Goal: Find specific page/section: Find specific page/section

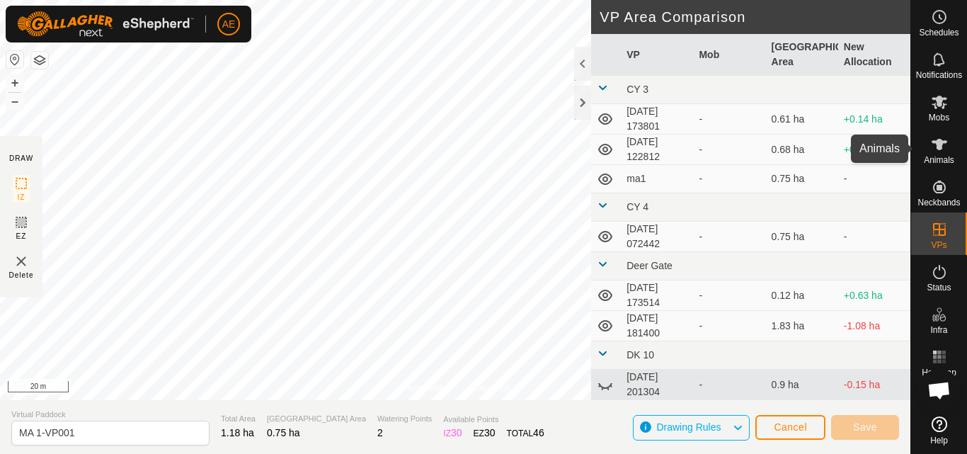
click at [947, 156] on span "Animals" at bounding box center [938, 160] width 30 height 8
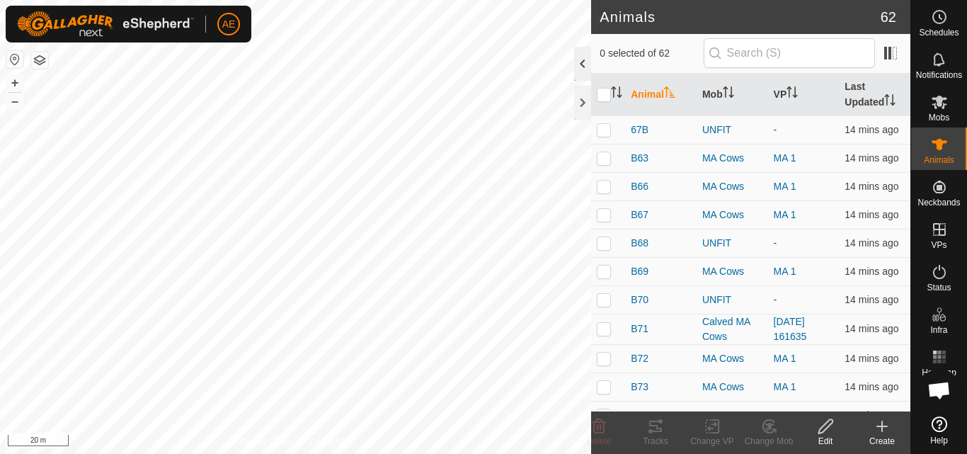
click at [581, 55] on div at bounding box center [582, 64] width 17 height 34
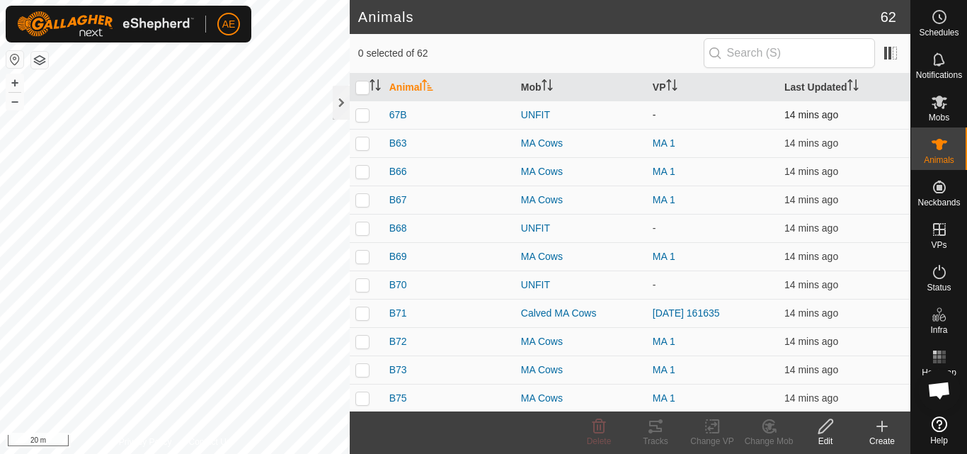
click at [361, 120] on p-checkbox at bounding box center [362, 114] width 14 height 11
checkbox input "false"
click at [363, 175] on p-checkbox at bounding box center [362, 171] width 14 height 11
checkbox input "true"
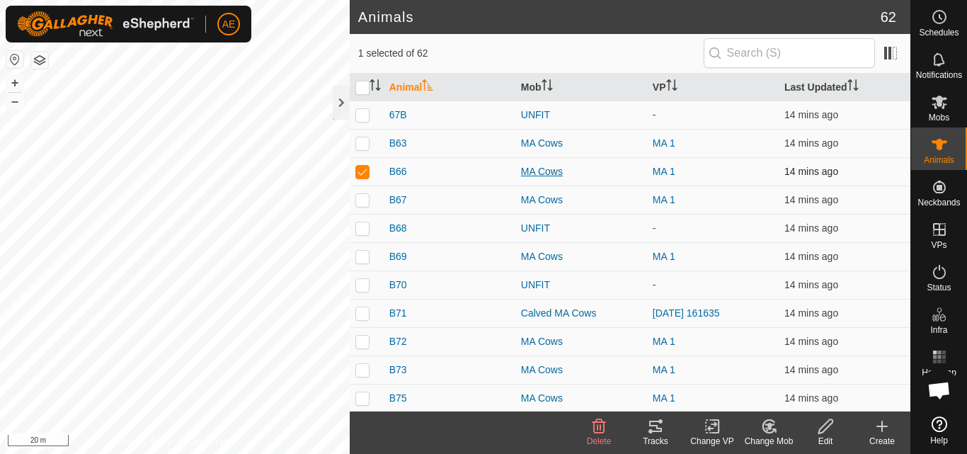
click at [531, 175] on div "MA Cows" at bounding box center [581, 171] width 120 height 15
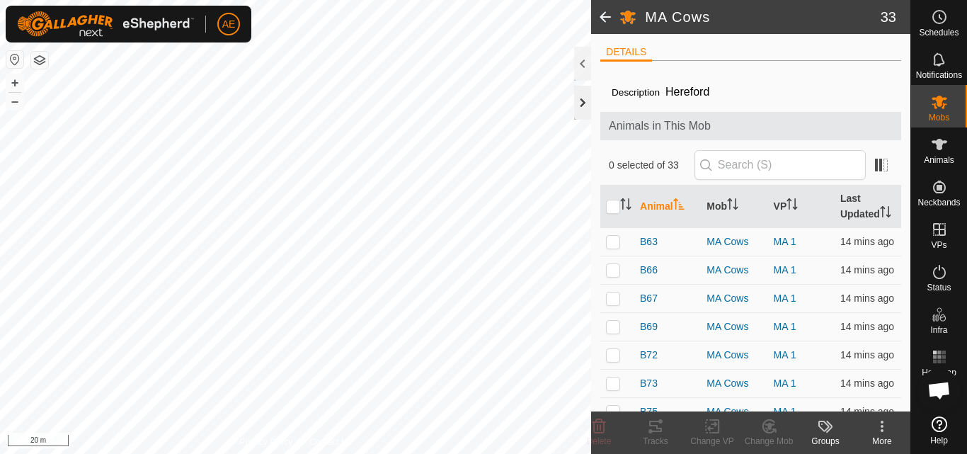
click at [581, 110] on div at bounding box center [582, 103] width 17 height 34
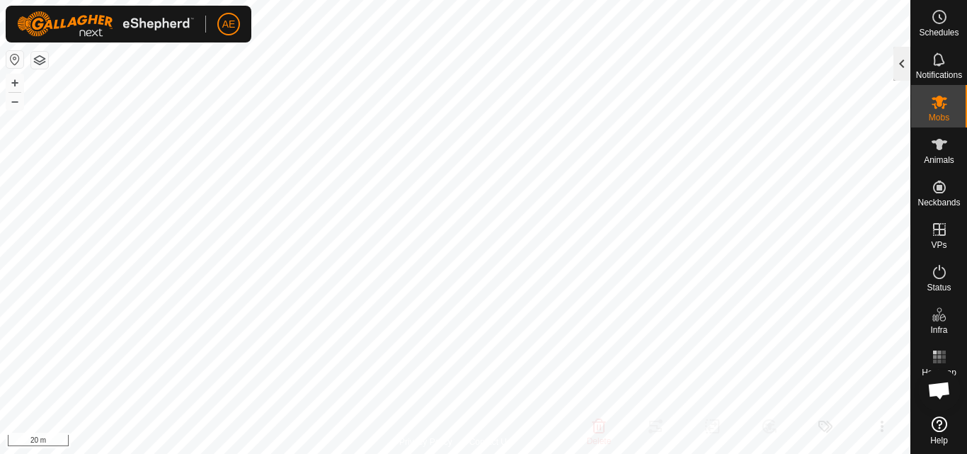
click at [907, 64] on div at bounding box center [901, 64] width 17 height 34
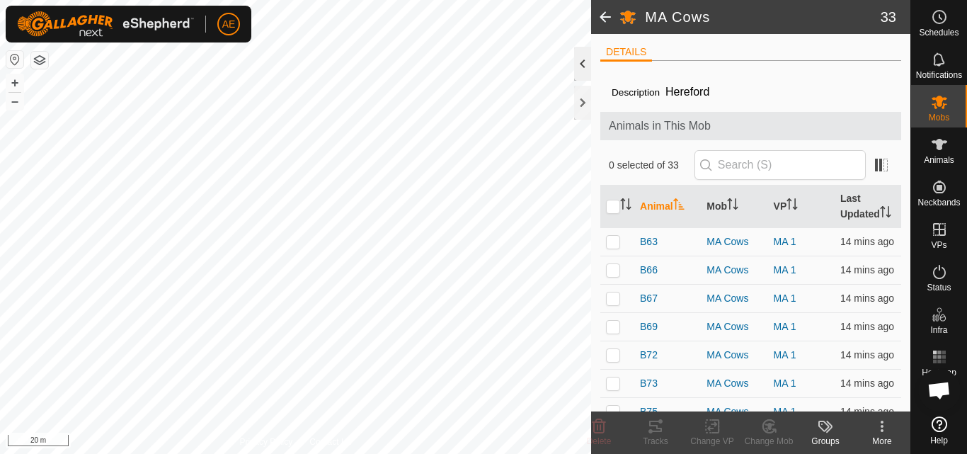
click at [580, 71] on div at bounding box center [582, 64] width 17 height 34
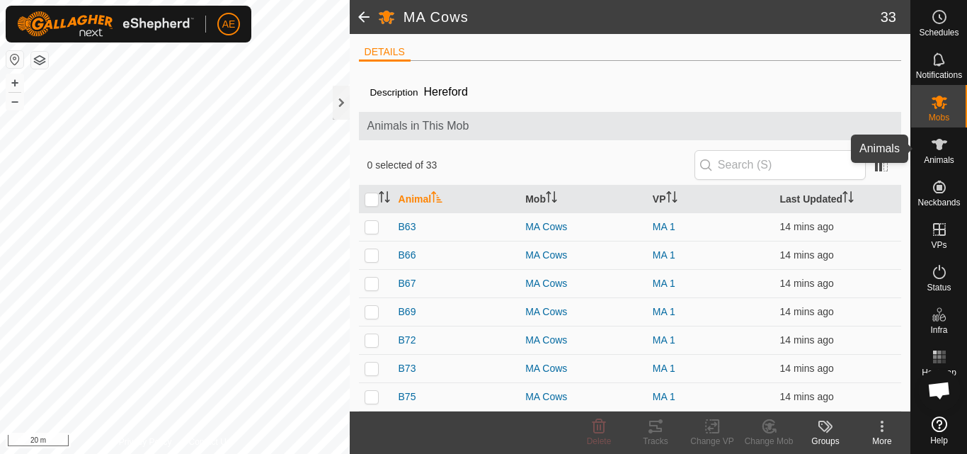
click at [943, 146] on icon at bounding box center [939, 144] width 17 height 17
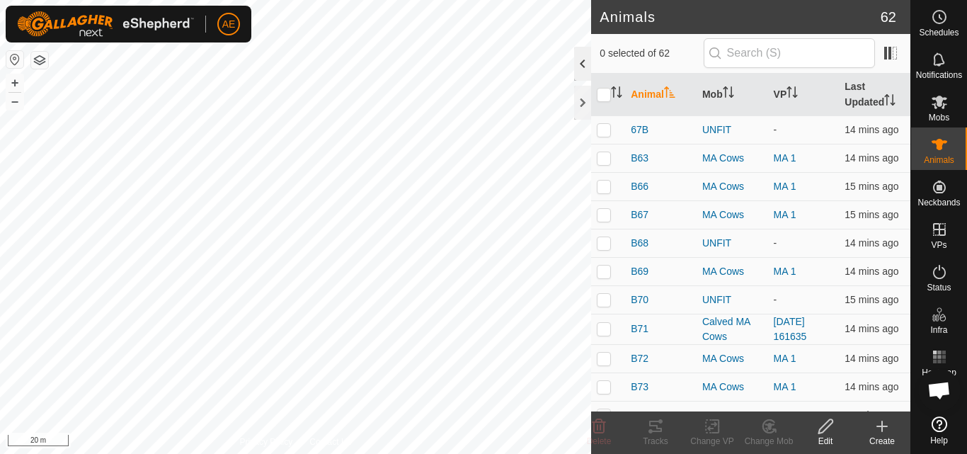
click at [578, 64] on div at bounding box center [582, 64] width 17 height 34
